Goal: Transaction & Acquisition: Purchase product/service

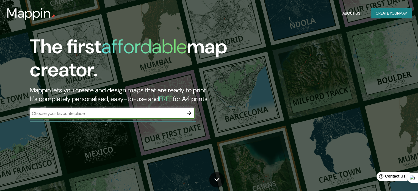
click at [192, 112] on button "button" at bounding box center [189, 113] width 11 height 11
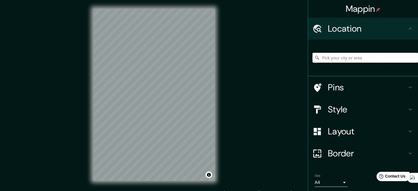
click at [341, 59] on input "Pick your city or area" at bounding box center [366, 58] width 106 height 10
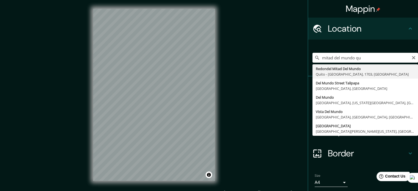
type input "Redondel Mitad Del Mundo, [GEOGRAPHIC_DATA] - Pichincha, 1703, [GEOGRAPHIC_DATA]"
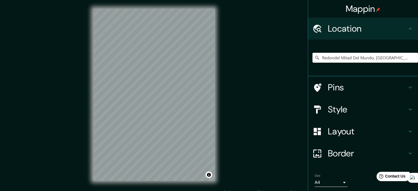
click at [342, 110] on h4 "Style" at bounding box center [367, 109] width 79 height 11
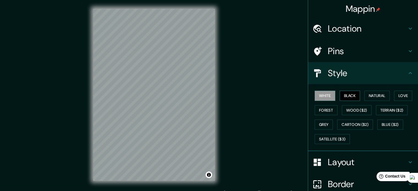
click at [344, 92] on button "Black" at bounding box center [350, 96] width 21 height 10
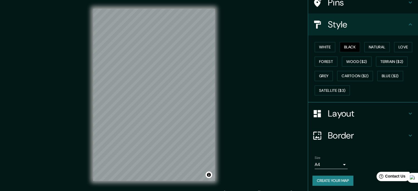
scroll to position [49, 0]
click at [346, 110] on h4 "Layout" at bounding box center [367, 113] width 79 height 11
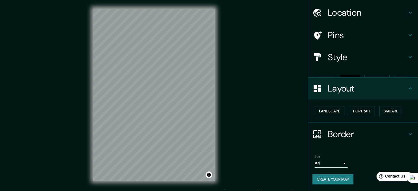
scroll to position [6, 0]
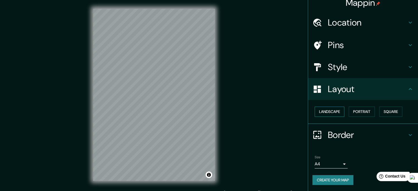
click at [328, 109] on button "Landscape" at bounding box center [330, 112] width 30 height 10
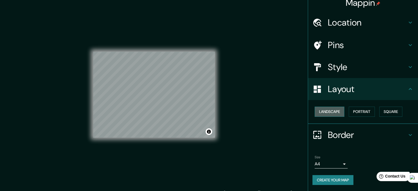
click at [328, 109] on button "Landscape" at bounding box center [330, 112] width 30 height 10
click at [357, 112] on button "Portrait" at bounding box center [362, 112] width 26 height 10
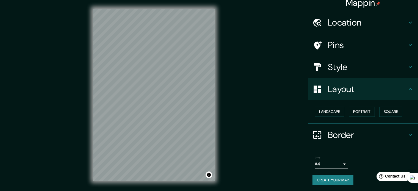
click at [329, 162] on body "Mappin Location [GEOGRAPHIC_DATA] Mitad [GEOGRAPHIC_DATA], [GEOGRAPHIC_DATA] - …" at bounding box center [209, 95] width 418 height 191
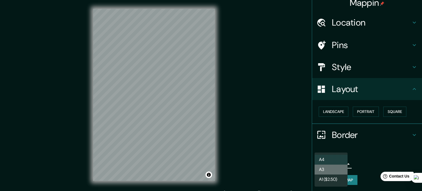
click at [331, 169] on li "A3" at bounding box center [331, 170] width 33 height 10
type input "a4"
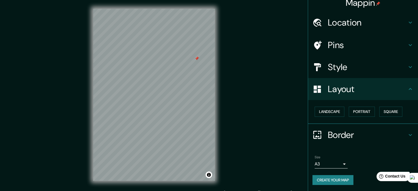
click at [222, 56] on div "© Mapbox © OpenStreetMap Improve this map" at bounding box center [153, 95] width 139 height 190
click at [195, 58] on div at bounding box center [197, 58] width 4 height 4
click at [197, 57] on div at bounding box center [196, 57] width 4 height 4
click at [197, 56] on div at bounding box center [197, 56] width 4 height 4
click at [178, 91] on div at bounding box center [178, 90] width 4 height 4
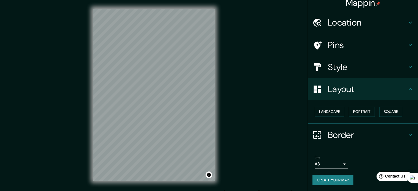
click at [224, 153] on div "Mappin Location [GEOGRAPHIC_DATA] Mitad [GEOGRAPHIC_DATA], [GEOGRAPHIC_DATA] - …" at bounding box center [209, 99] width 418 height 199
click at [222, 137] on div "© Mapbox © OpenStreetMap Improve this map" at bounding box center [153, 95] width 139 height 190
click at [243, 108] on div "Mappin Location [GEOGRAPHIC_DATA] Mitad [GEOGRAPHIC_DATA], [GEOGRAPHIC_DATA] - …" at bounding box center [209, 99] width 418 height 199
click at [237, 59] on div "Mappin Location [GEOGRAPHIC_DATA] Mitad [GEOGRAPHIC_DATA], [GEOGRAPHIC_DATA] - …" at bounding box center [209, 99] width 418 height 199
click at [346, 18] on h4 "Location" at bounding box center [367, 22] width 79 height 11
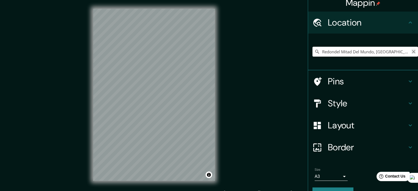
click at [412, 52] on icon "Clear" at bounding box center [414, 51] width 4 height 4
click at [359, 54] on input "Pick your city or area" at bounding box center [366, 52] width 106 height 10
type input "Laboratorio, [GEOGRAPHIC_DATA], [GEOGRAPHIC_DATA][PERSON_NAME], [GEOGRAPHIC_DAT…"
click at [412, 51] on icon "Clear" at bounding box center [414, 51] width 4 height 4
click at [346, 49] on input "Pick your city or area" at bounding box center [366, 52] width 106 height 10
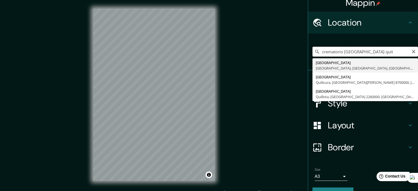
type input "[GEOGRAPHIC_DATA][PERSON_NAME]"
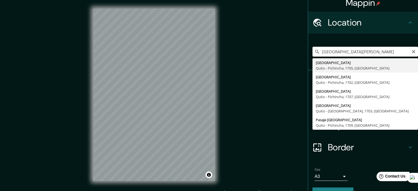
drag, startPoint x: 368, startPoint y: 48, endPoint x: 308, endPoint y: 46, distance: 60.5
click at [308, 46] on div "crematorio [GEOGRAPHIC_DATA][PERSON_NAME][GEOGRAPHIC_DATA] [GEOGRAPHIC_DATA][PE…" at bounding box center [363, 52] width 110 height 37
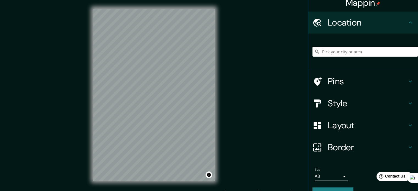
type input "c"
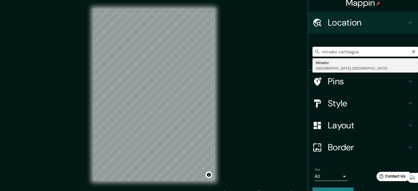
drag, startPoint x: 361, startPoint y: 50, endPoint x: 339, endPoint y: 53, distance: 22.2
click at [337, 54] on input "mirador cachitagua" at bounding box center [366, 52] width 106 height 10
click at [339, 53] on input "mirador cachitagua" at bounding box center [366, 52] width 106 height 10
type input "m"
type input "Pomasqui, [GEOGRAPHIC_DATA] - [GEOGRAPHIC_DATA], 1704, [GEOGRAPHIC_DATA]"
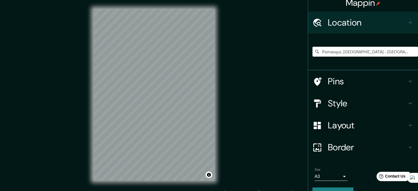
click at [125, 187] on div "© Mapbox © OpenStreetMap Improve this map" at bounding box center [153, 95] width 139 height 190
click at [261, 98] on div "Mappin Location [GEOGRAPHIC_DATA], [GEOGRAPHIC_DATA] - [GEOGRAPHIC_DATA], 1704,…" at bounding box center [209, 99] width 418 height 199
click at [365, 49] on input "Pomasqui, [GEOGRAPHIC_DATA] - [GEOGRAPHIC_DATA], 1704, [GEOGRAPHIC_DATA]" at bounding box center [366, 52] width 106 height 10
drag, startPoint x: 407, startPoint y: 51, endPoint x: 409, endPoint y: 53, distance: 2.9
click at [408, 53] on div "Pomasqui, [GEOGRAPHIC_DATA] - [GEOGRAPHIC_DATA], 1704, [GEOGRAPHIC_DATA]" at bounding box center [366, 52] width 106 height 10
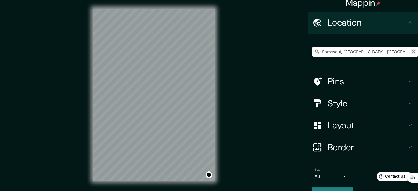
click at [412, 53] on icon "Clear" at bounding box center [414, 51] width 4 height 4
click at [334, 53] on input "Pick your city or area" at bounding box center [366, 52] width 106 height 10
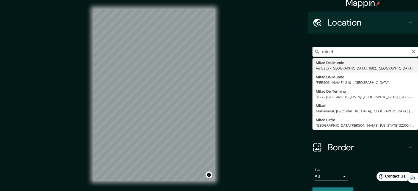
type input "Mitad Del Mundo, Ambato - Provincia de [GEOGRAPHIC_DATA], 1802, [GEOGRAPHIC_DAT…"
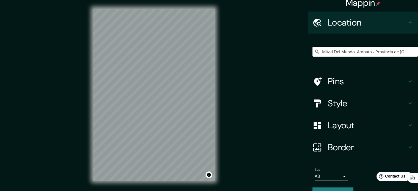
scroll to position [0, 0]
click at [356, 53] on input "Mitad Del Mundo, Ambato - Provincia de [GEOGRAPHIC_DATA], 1802, [GEOGRAPHIC_DAT…" at bounding box center [366, 52] width 106 height 10
click at [412, 53] on icon "Clear" at bounding box center [414, 51] width 4 height 4
click at [365, 57] on div at bounding box center [366, 51] width 106 height 27
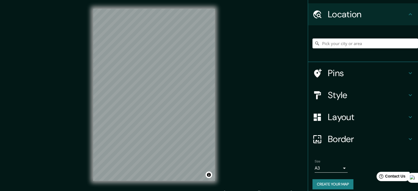
scroll to position [19, 0]
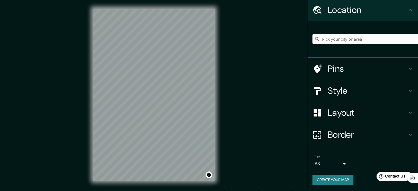
click at [360, 40] on input "Pick your city or area" at bounding box center [366, 39] width 106 height 10
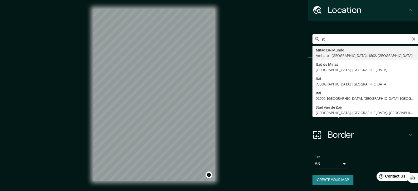
type input "i"
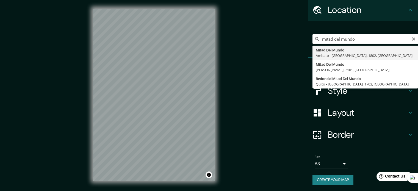
type input "Mitad Del Mundo, Ambato - Provincia de [GEOGRAPHIC_DATA], 1802, [GEOGRAPHIC_DAT…"
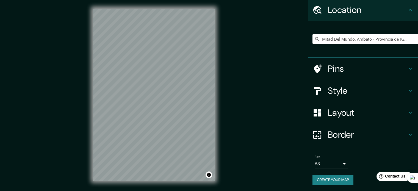
click at [82, 36] on div "Mappin Location [GEOGRAPHIC_DATA], [GEOGRAPHIC_DATA] - [GEOGRAPHIC_DATA], 1802,…" at bounding box center [209, 99] width 418 height 199
